Goal: Find specific page/section: Find specific page/section

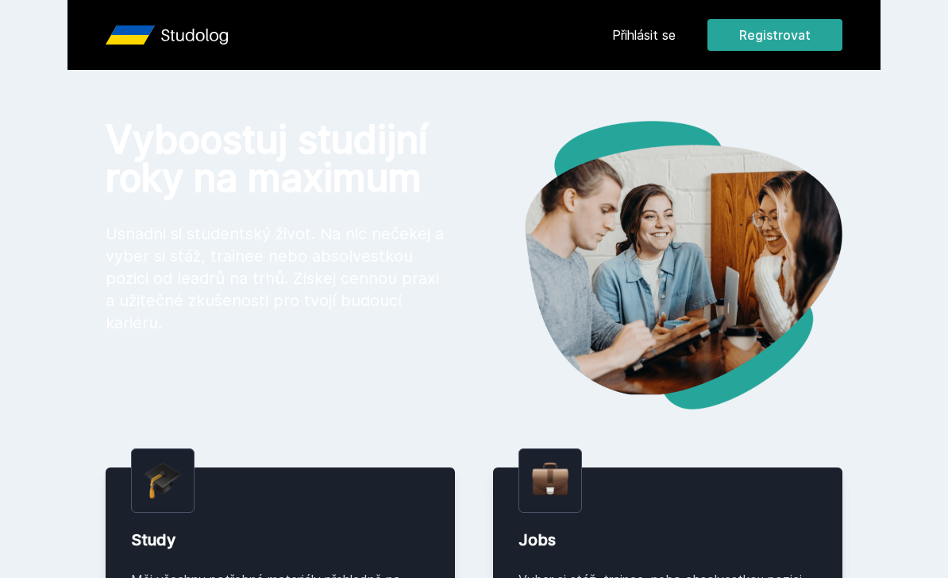
click at [663, 33] on link "Přihlásit se" at bounding box center [644, 34] width 64 height 19
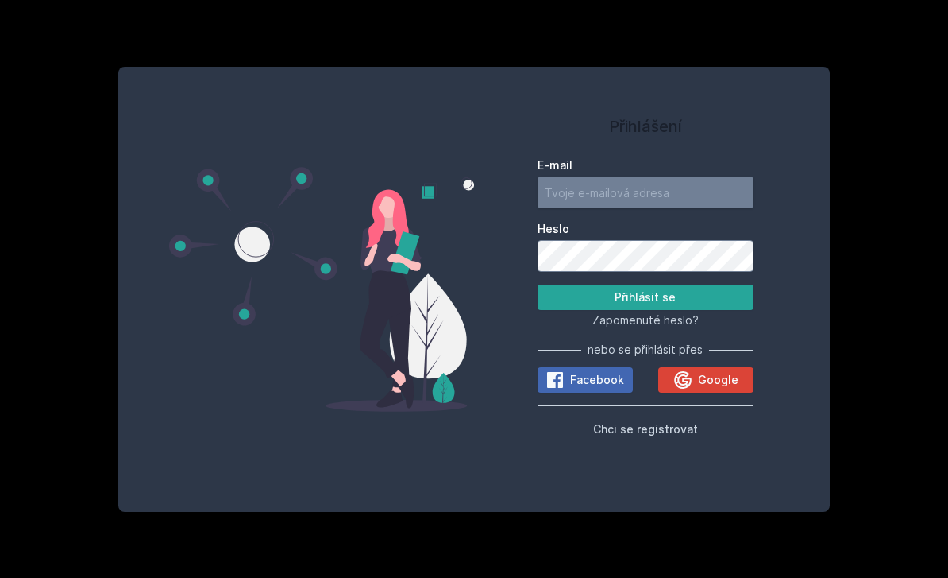
click at [627, 208] on input "E-mail" at bounding box center [646, 192] width 216 height 32
type input "[PERSON_NAME][EMAIL_ADDRESS][DOMAIN_NAME]"
click at [645, 310] on button "Přihlásit se" at bounding box center [646, 296] width 216 height 25
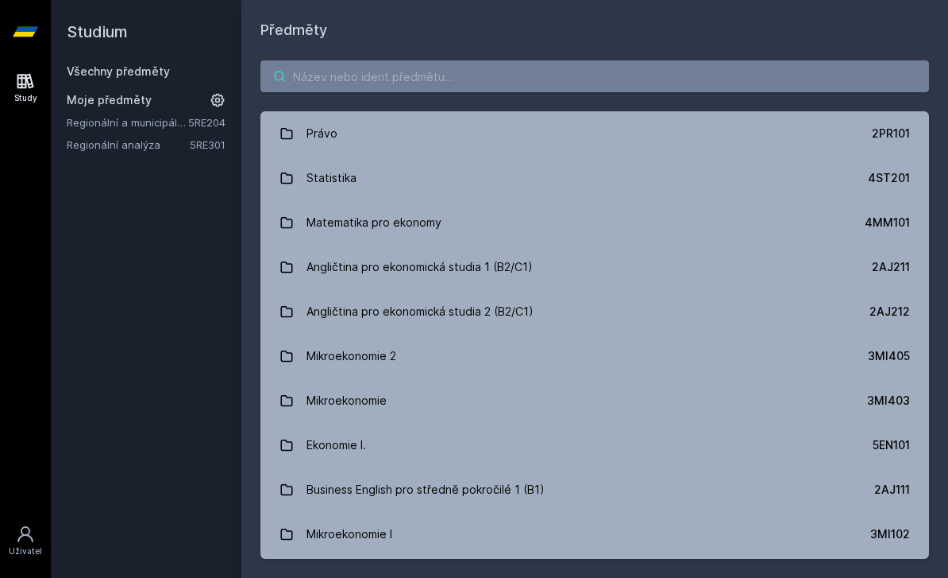
click at [520, 84] on input "search" at bounding box center [595, 76] width 669 height 32
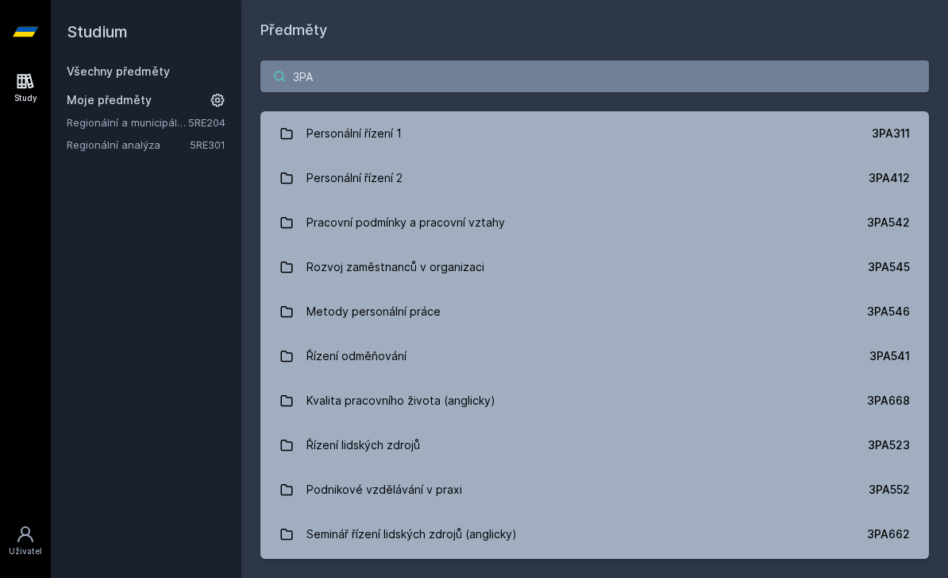
click at [609, 69] on input "3PA" at bounding box center [595, 76] width 669 height 32
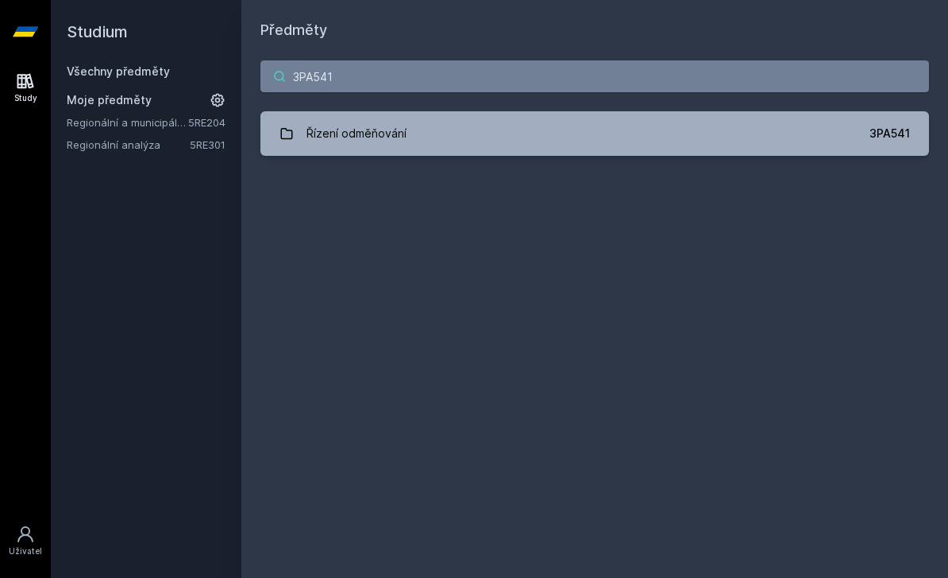
type input "3PA541"
click at [649, 126] on link "Řízení odměňování 3PA541" at bounding box center [595, 133] width 669 height 44
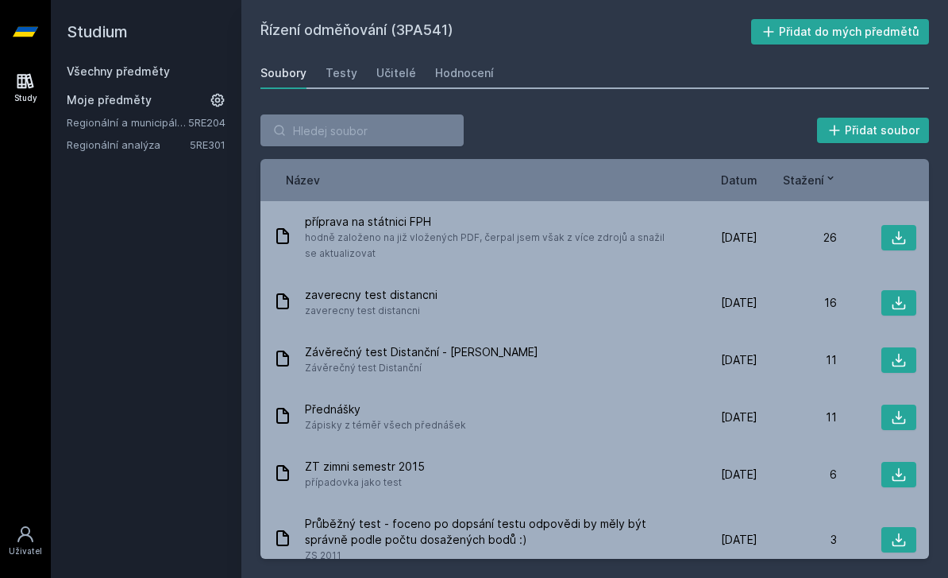
click at [408, 59] on link "Učitelé" at bounding box center [397, 73] width 40 height 32
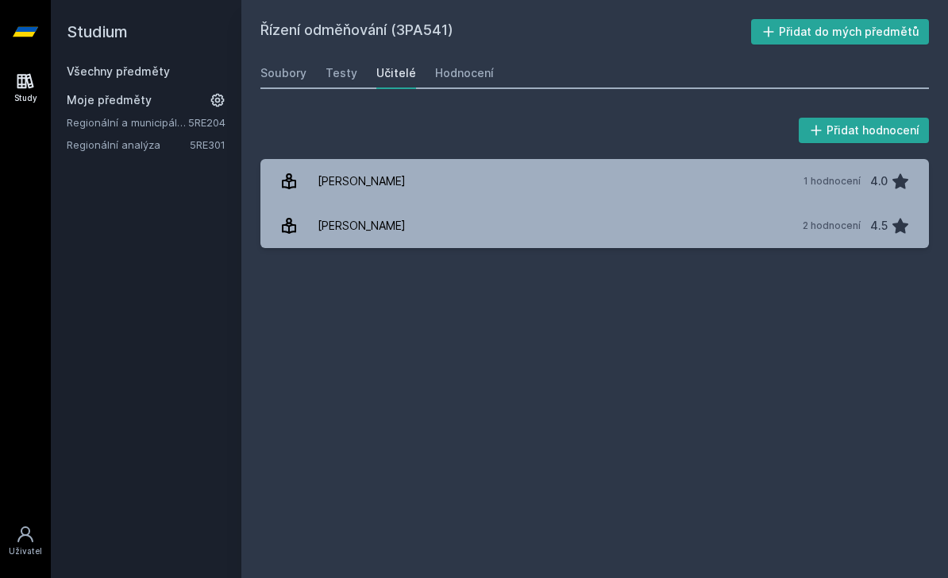
click at [454, 79] on div "Hodnocení" at bounding box center [464, 73] width 59 height 16
